Goal: Transaction & Acquisition: Purchase product/service

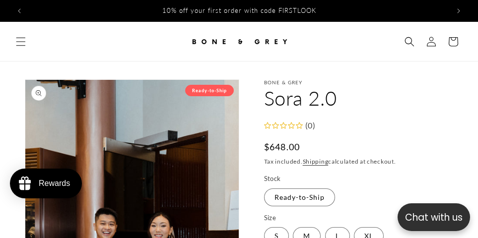
click at [421, 176] on fieldset "Stock Ready-to-Ship Variant sold out or unavailable" at bounding box center [358, 190] width 189 height 33
click at [419, 176] on fieldset "Stock Ready-to-Ship Variant sold out or unavailable" at bounding box center [358, 190] width 189 height 33
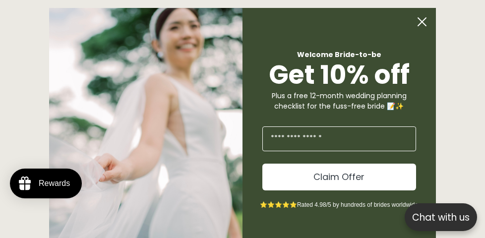
scroll to position [0, 0]
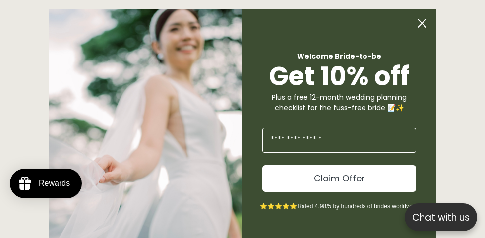
click at [416, 23] on circle "Close dialog" at bounding box center [422, 23] width 19 height 19
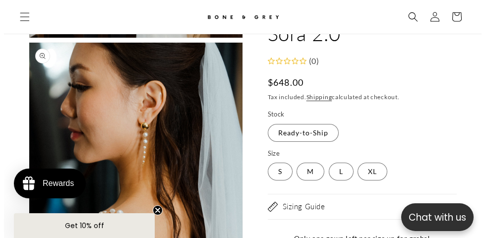
scroll to position [0, 0]
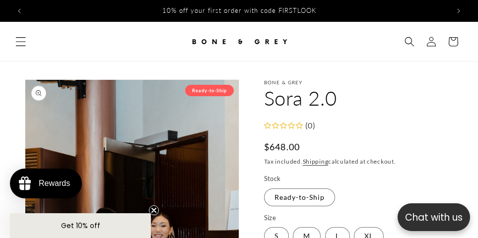
click at [22, 40] on icon "Menu" at bounding box center [20, 41] width 10 height 10
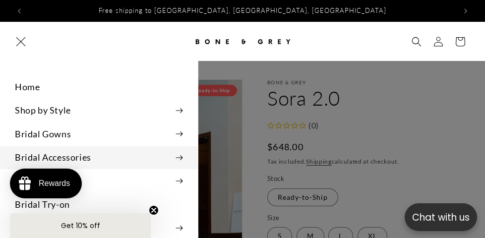
click at [84, 157] on summary "Bridal Accessories" at bounding box center [99, 157] width 198 height 22
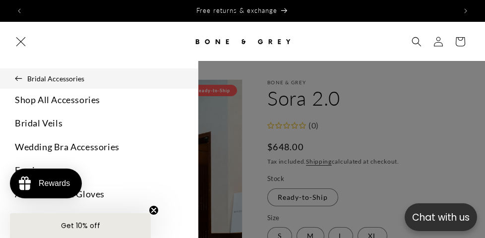
click at [17, 75] on button "Bridal Accessories" at bounding box center [99, 78] width 198 height 20
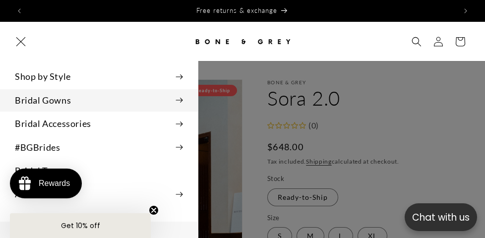
click at [123, 94] on summary "Bridal Gowns" at bounding box center [99, 100] width 198 height 22
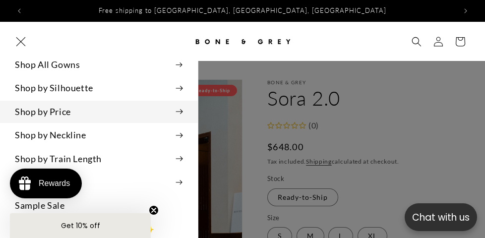
click at [130, 114] on summary "Shop by Price" at bounding box center [99, 112] width 198 height 22
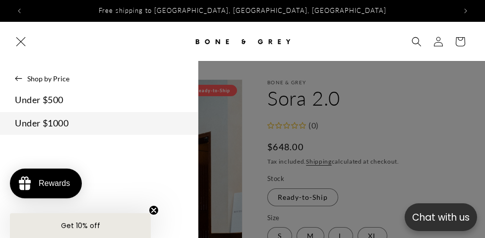
click at [153, 124] on link "Under $1000" at bounding box center [99, 123] width 198 height 22
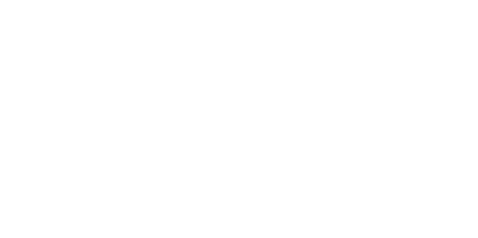
click at [111, 119] on div "Wedding Dresses under $1000" at bounding box center [239, 165] width 478 height 208
